Goal: Navigation & Orientation: Find specific page/section

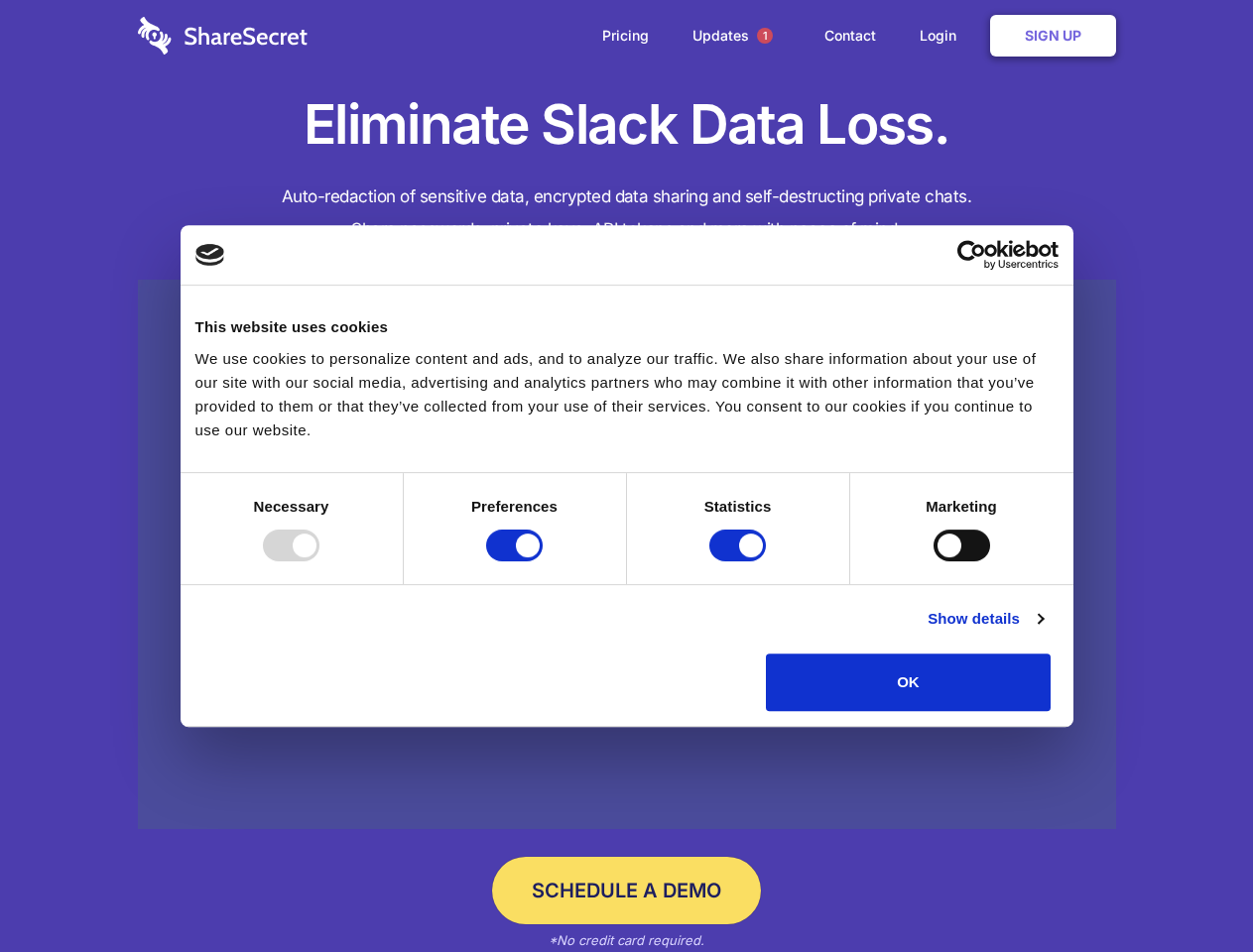
click at [319, 561] on div at bounding box center [291, 545] width 57 height 32
click at [542, 561] on input "Preferences" at bounding box center [514, 545] width 57 height 32
checkbox input "false"
click at [740, 561] on input "Statistics" at bounding box center [737, 545] width 57 height 32
checkbox input "false"
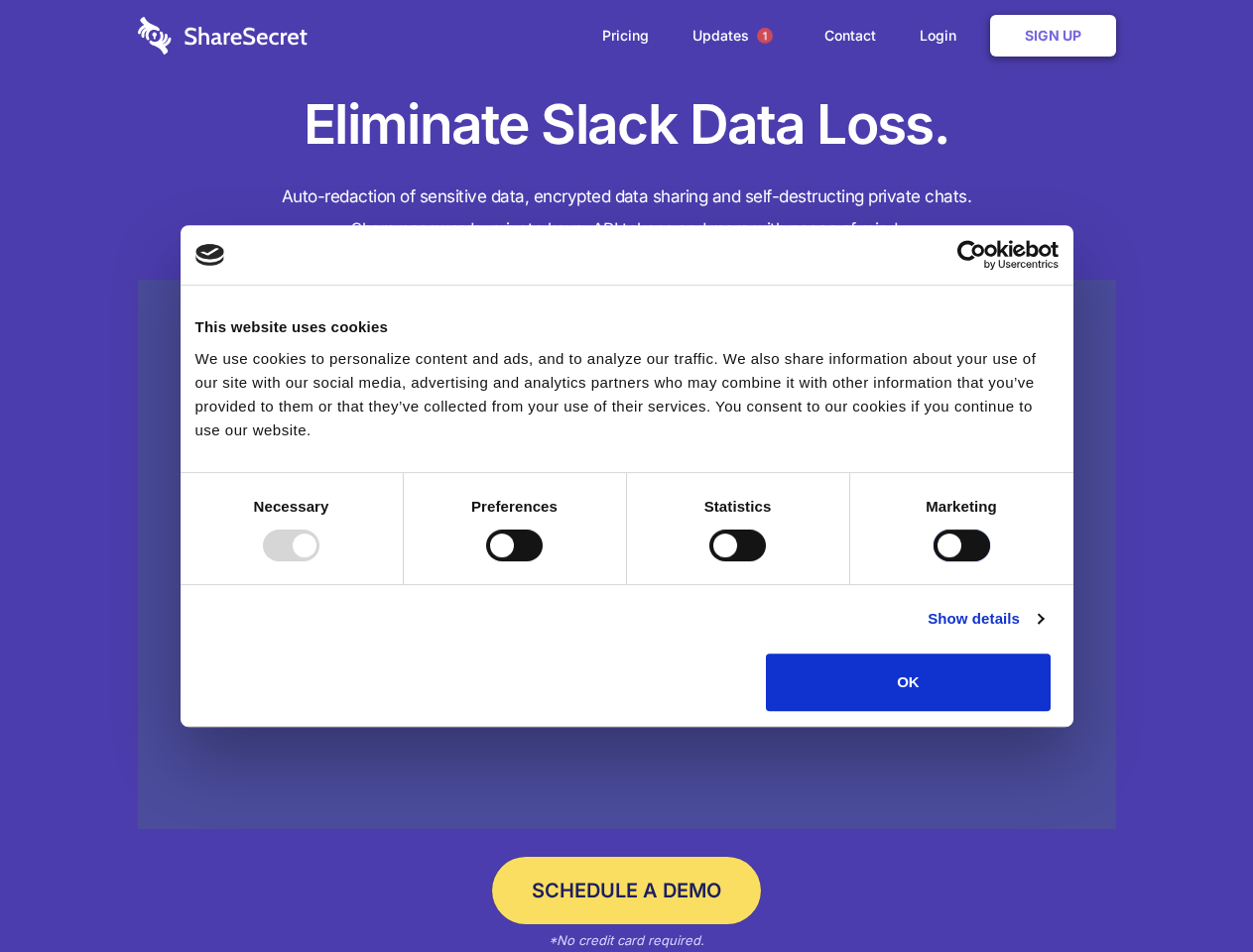
click at [933, 561] on input "Marketing" at bounding box center [961, 545] width 57 height 32
checkbox input "true"
click at [1043, 631] on link "Show details" at bounding box center [984, 619] width 115 height 24
click at [0, 0] on div "Statistics 17 Statistic cookies help website owners to understand how visitors …" at bounding box center [0, 0] width 0 height 0
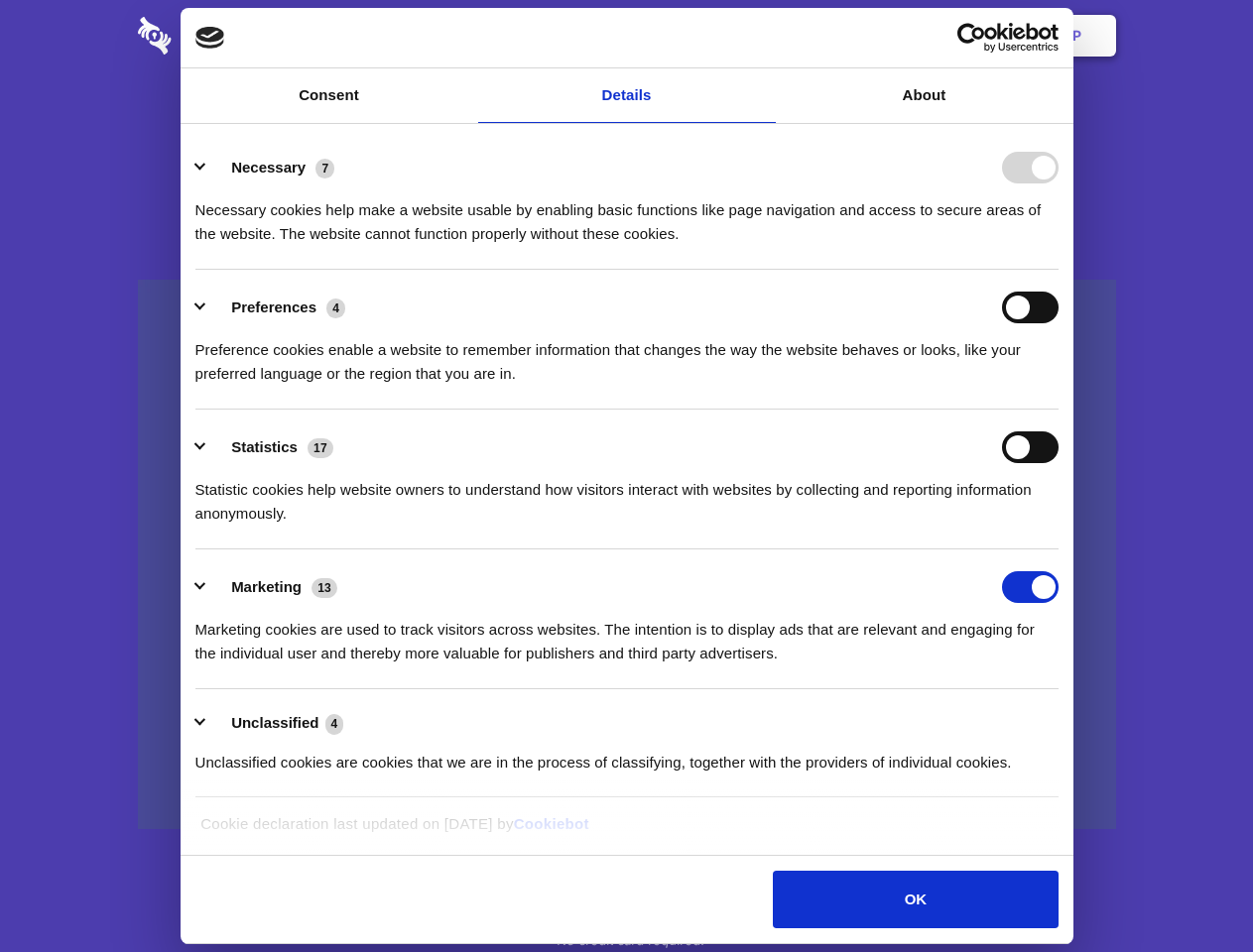
click at [764, 36] on span "1" at bounding box center [765, 36] width 16 height 16
